Goal: Task Accomplishment & Management: Manage account settings

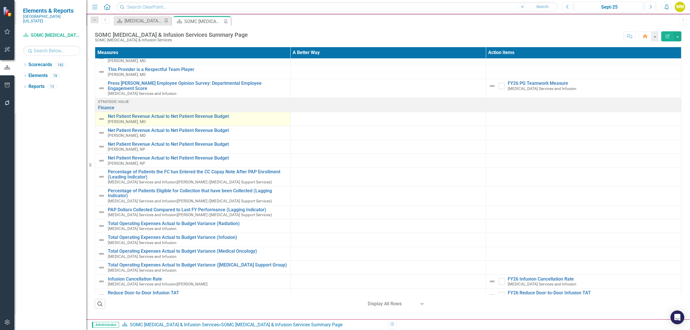
scroll to position [873, 0]
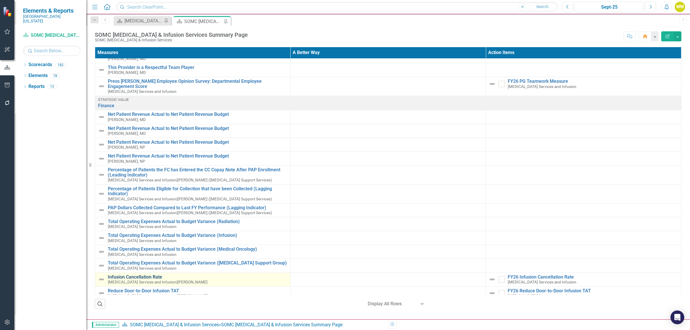
click at [139, 275] on link "Infusion Cancellation Rate" at bounding box center [198, 277] width 180 height 5
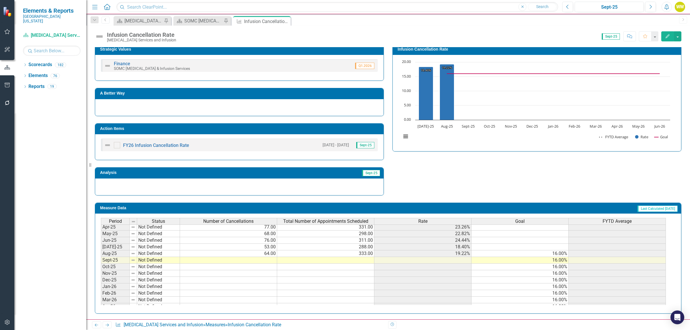
scroll to position [202, 0]
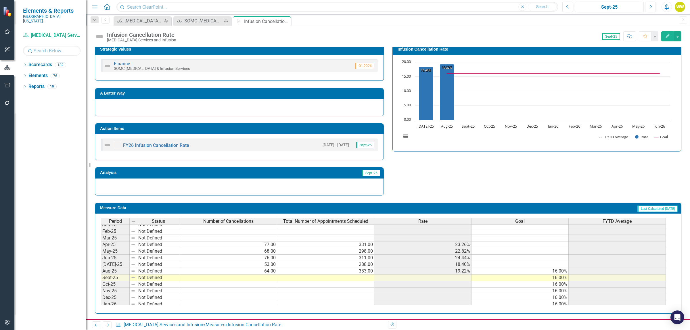
click at [269, 280] on tbody "Jan-24 Not Defined Feb-24 Not Defined Mar-24 Not Defined Apr-24 Not Defined May…" at bounding box center [383, 241] width 565 height 199
type textarea "82"
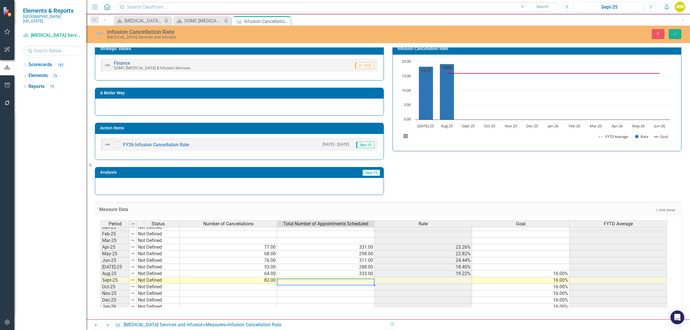
click at [329, 284] on td at bounding box center [325, 280] width 97 height 7
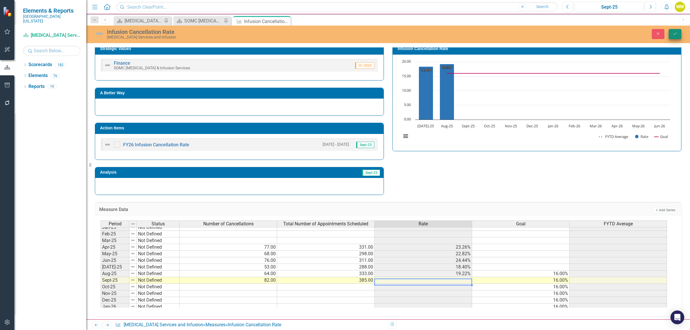
type textarea "385"
click at [674, 33] on icon "Save" at bounding box center [675, 34] width 5 height 4
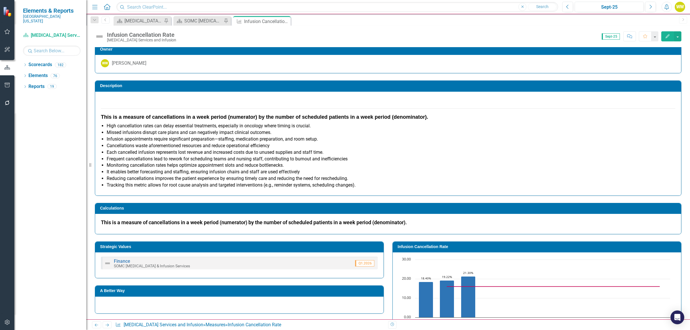
scroll to position [0, 0]
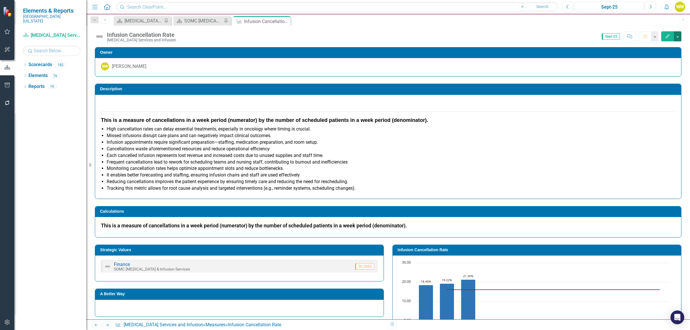
click at [679, 38] on button "button" at bounding box center [677, 36] width 7 height 10
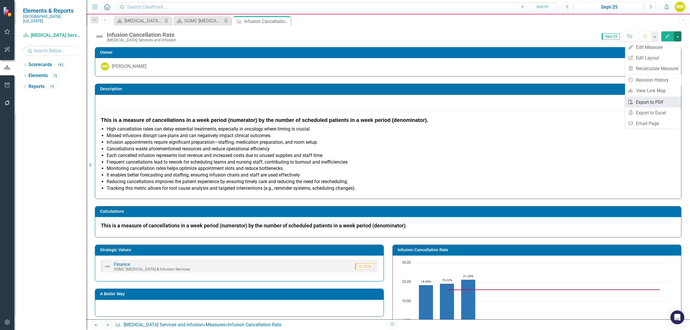
click at [649, 104] on link "PDF Export to PDF" at bounding box center [653, 102] width 56 height 11
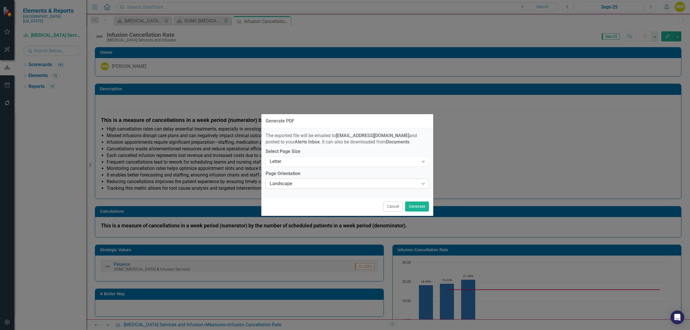
click at [424, 185] on icon "Expand" at bounding box center [423, 183] width 6 height 5
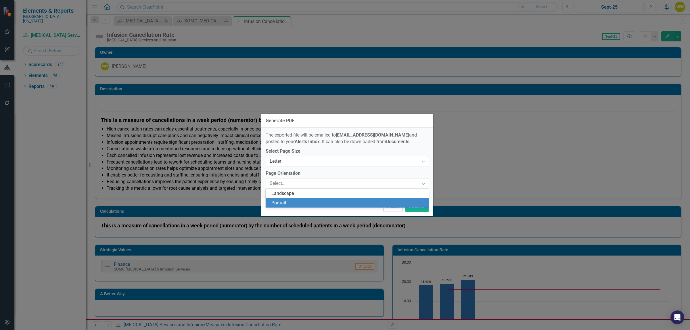
click at [308, 201] on div "Portrait" at bounding box center [348, 203] width 154 height 7
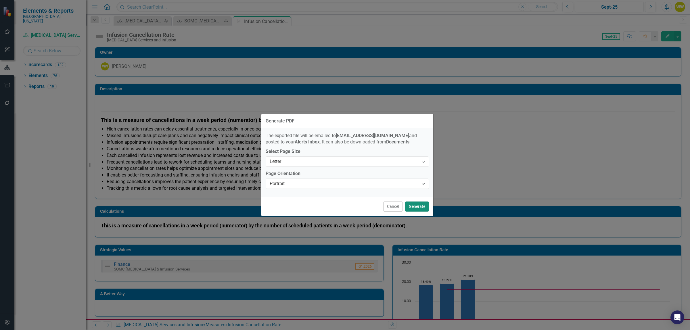
click at [422, 208] on button "Generate" at bounding box center [417, 207] width 24 height 10
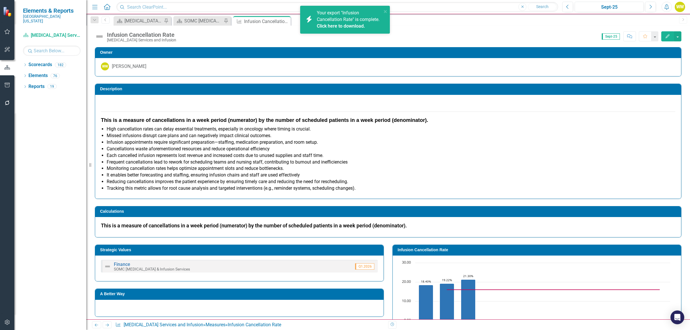
click at [349, 26] on link "Click here to download." at bounding box center [341, 25] width 48 height 5
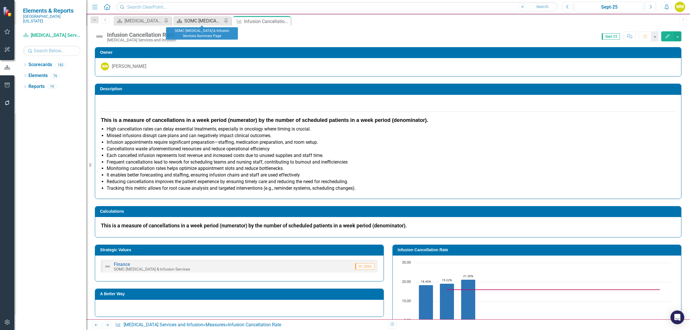
click at [205, 20] on div "SOMC [MEDICAL_DATA] & Infusion Services Summary Page" at bounding box center [203, 20] width 38 height 7
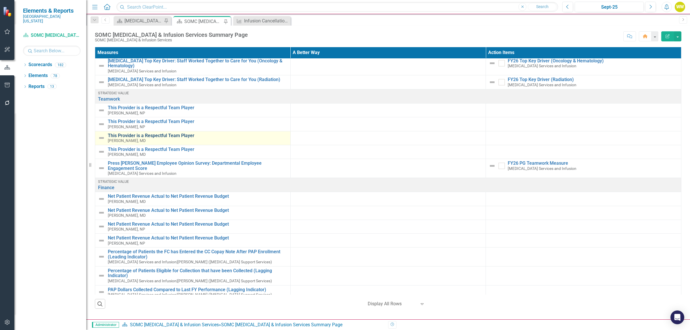
scroll to position [873, 0]
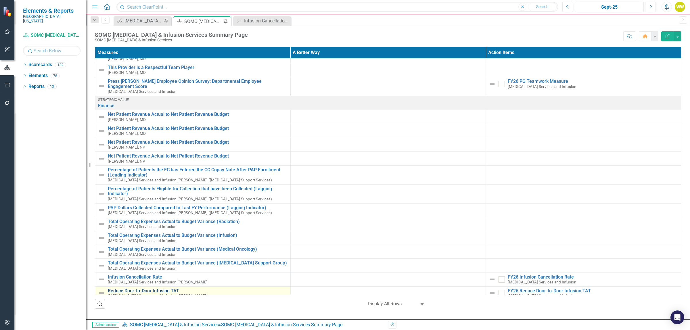
click at [154, 288] on link "Reduce Door-to-Door Infusion TAT" at bounding box center [198, 290] width 180 height 5
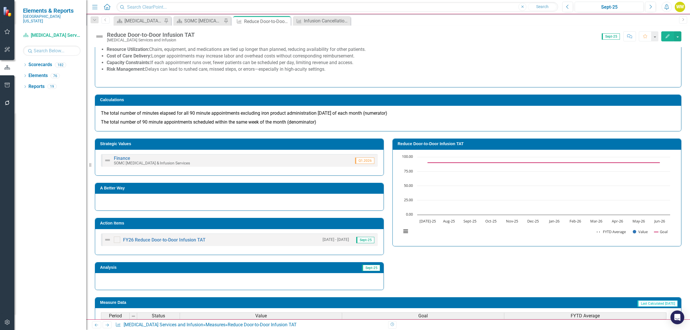
scroll to position [69, 0]
